Goal: Information Seeking & Learning: Find specific fact

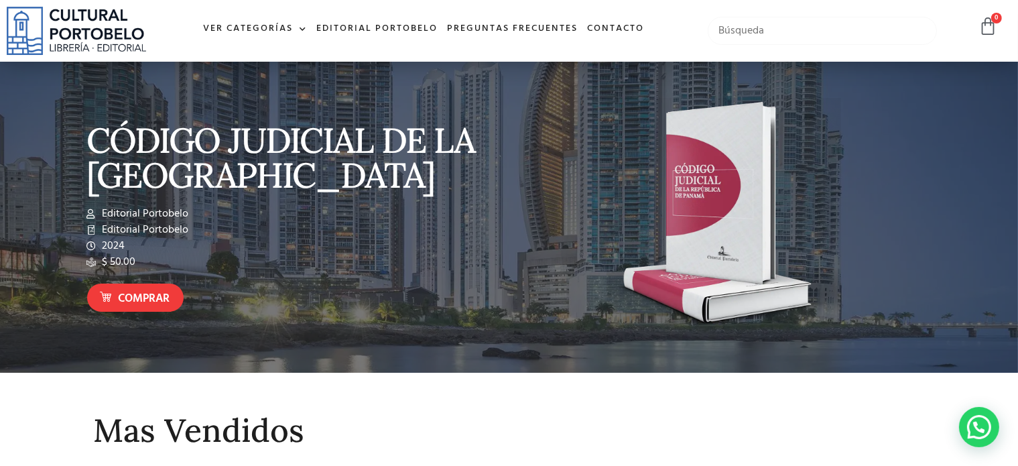
click at [755, 32] on input "text" at bounding box center [822, 31] width 229 height 28
type input "El despido y la danza de la terminación laboral"
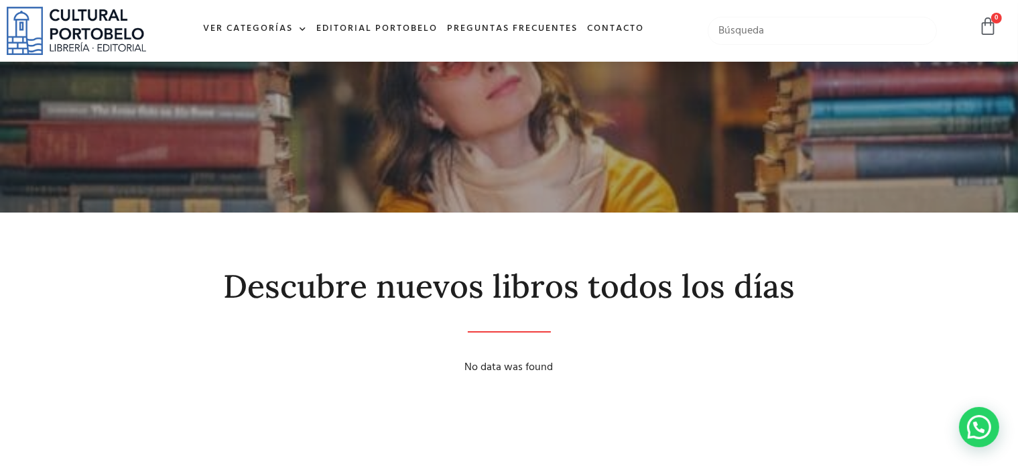
click at [759, 26] on input "text" at bounding box center [822, 31] width 229 height 28
type input "el despido"
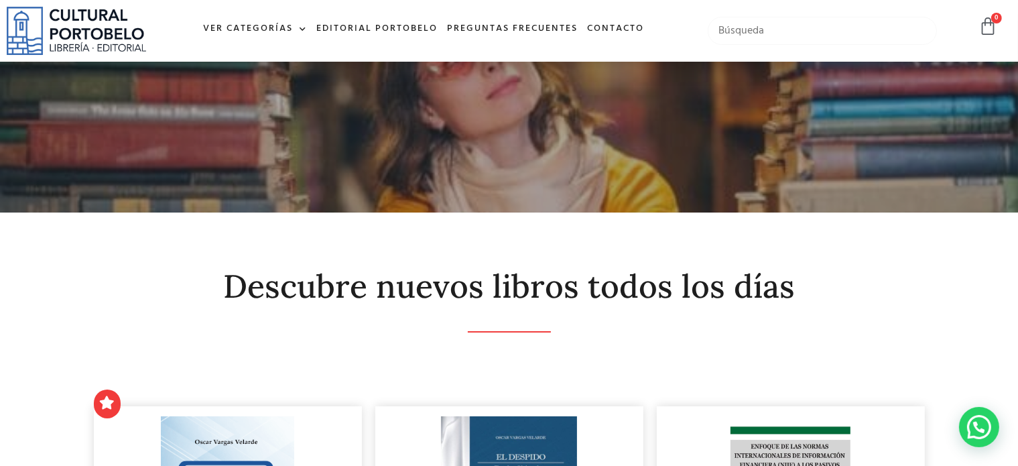
click at [759, 36] on input "text" at bounding box center [822, 31] width 229 height 28
type input "Roman"
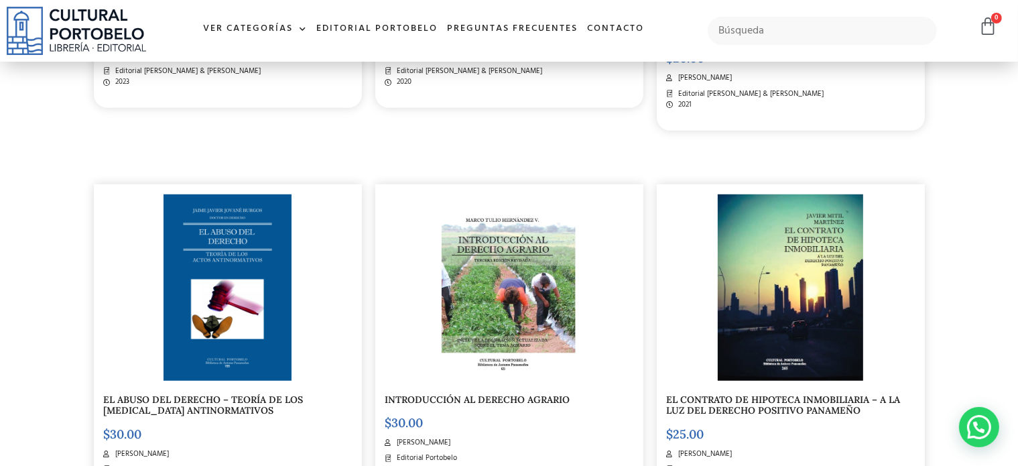
scroll to position [992, 0]
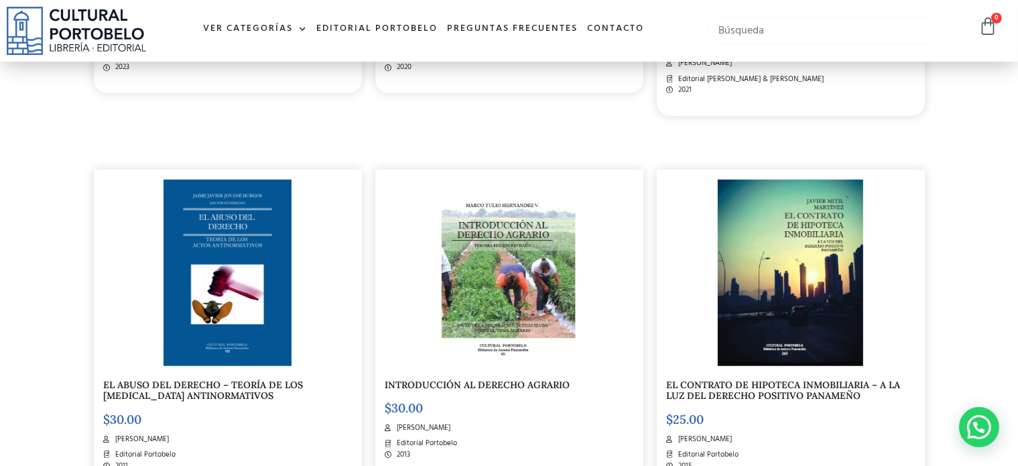
click at [786, 26] on input "text" at bounding box center [822, 31] width 229 height 28
type input "percy"
